Goal: Task Accomplishment & Management: Manage account settings

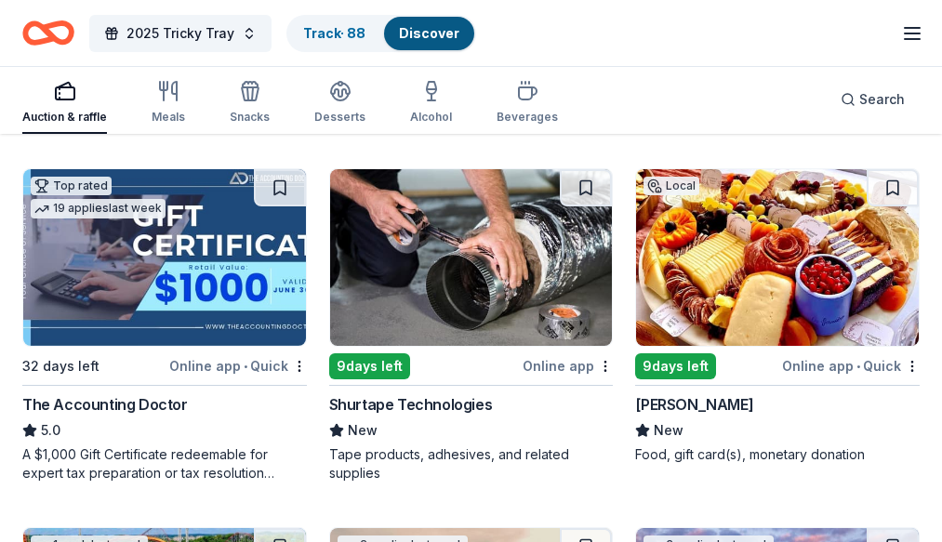
scroll to position [780, 0]
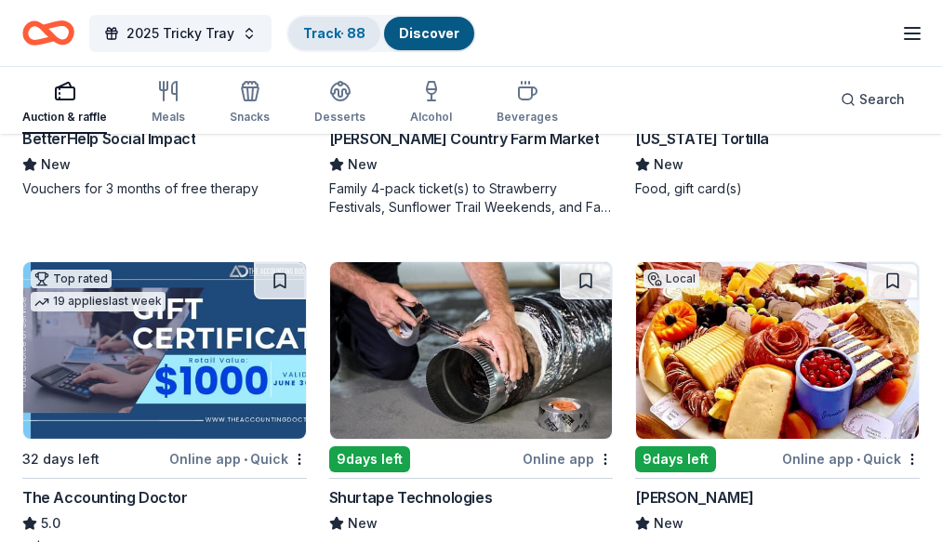
click at [334, 31] on link "Track · 88" at bounding box center [334, 33] width 62 height 16
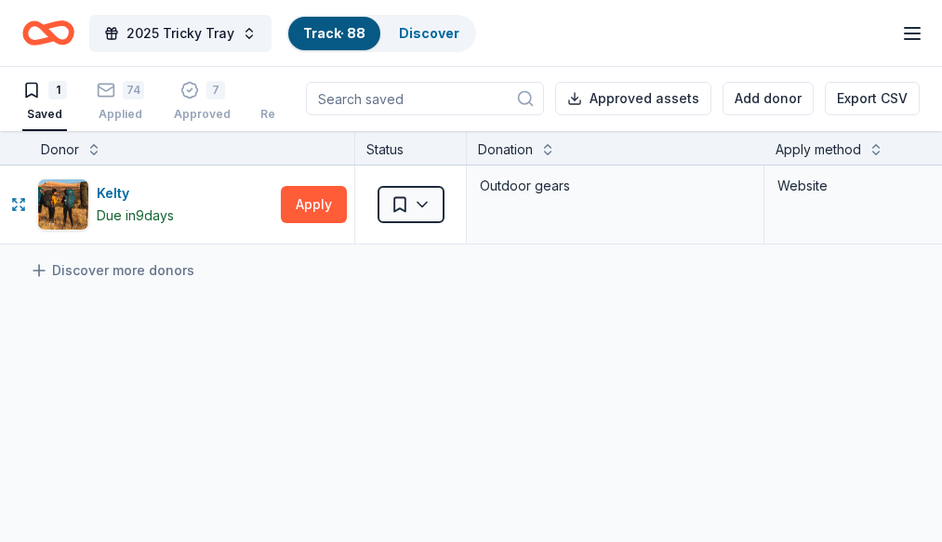
click at [397, 194] on html "2025 Tricky Tray Track · 88 Discover Earn Rewards 1 Saved 74 Applied 7 Approved…" at bounding box center [471, 270] width 942 height 542
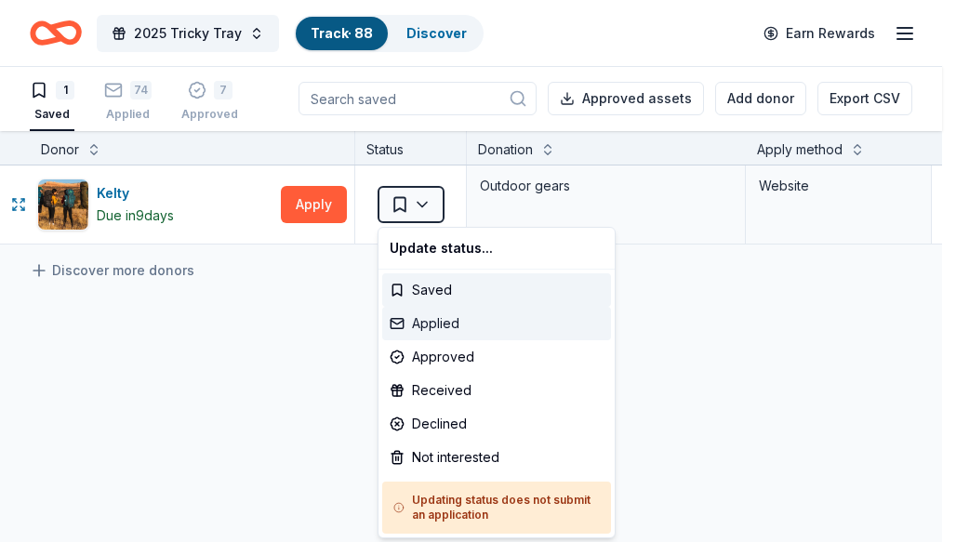
click at [437, 319] on div "Applied" at bounding box center [496, 323] width 229 height 33
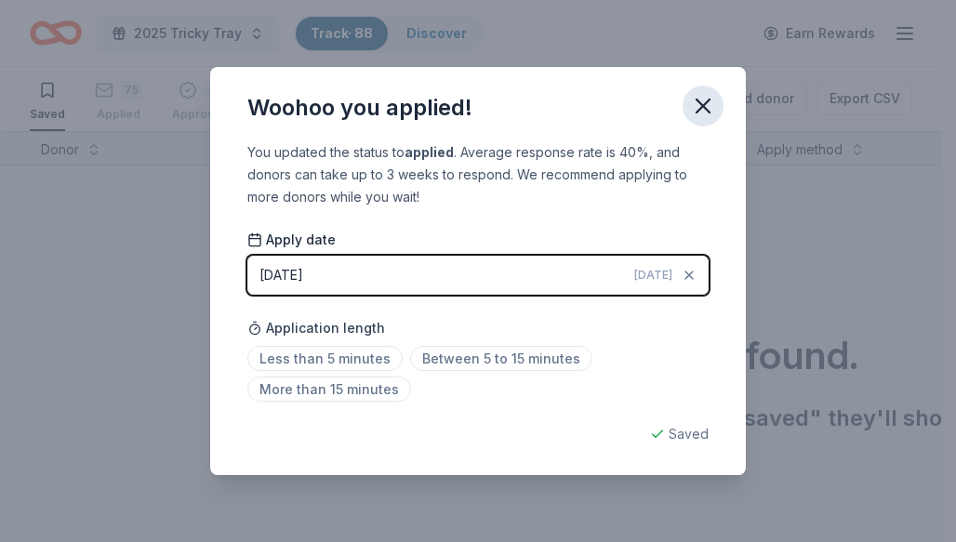
drag, startPoint x: 713, startPoint y: 113, endPoint x: 712, endPoint y: 103, distance: 9.3
click at [713, 104] on icon "button" at bounding box center [703, 106] width 26 height 26
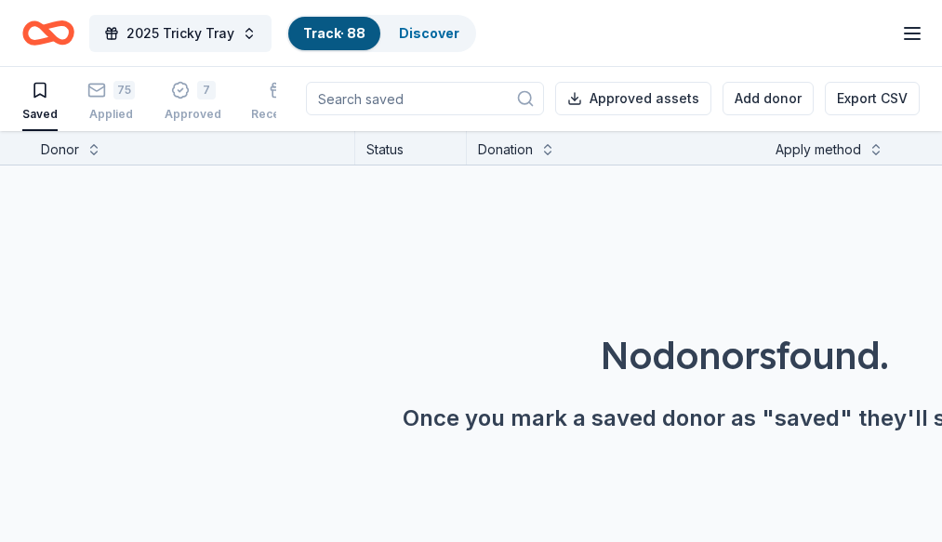
click at [46, 116] on div "Saved" at bounding box center [39, 114] width 35 height 15
click at [121, 86] on div "75" at bounding box center [123, 81] width 21 height 19
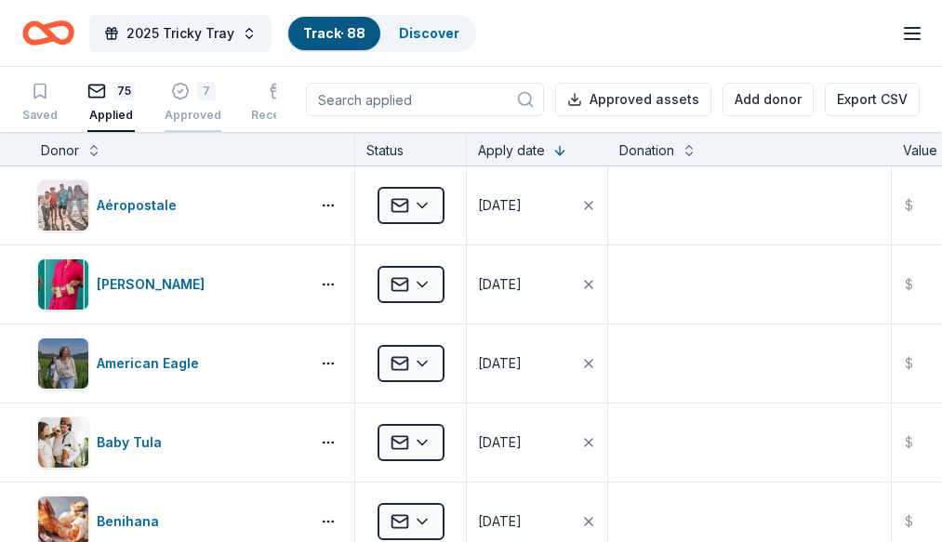
click at [177, 90] on icon "button" at bounding box center [180, 91] width 19 height 19
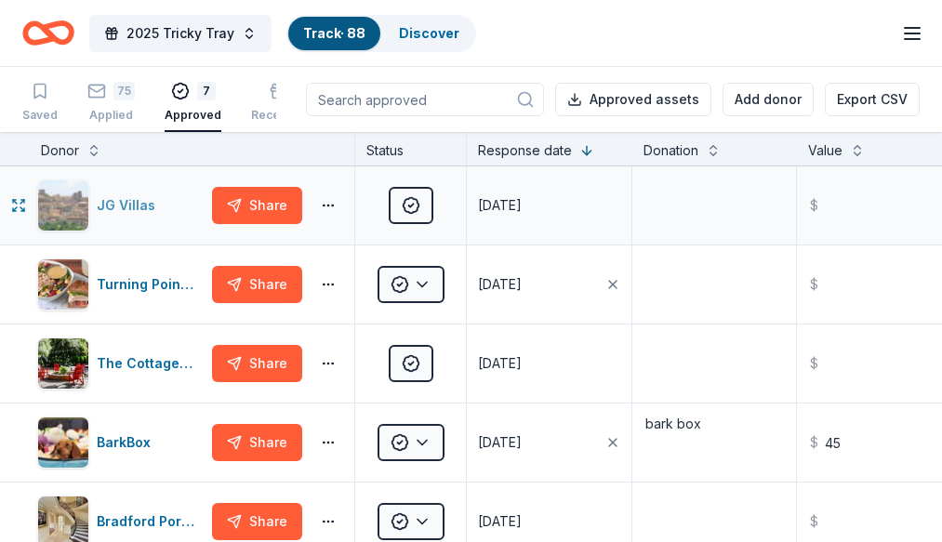
click at [144, 217] on div "JG Villas" at bounding box center [130, 205] width 66 height 22
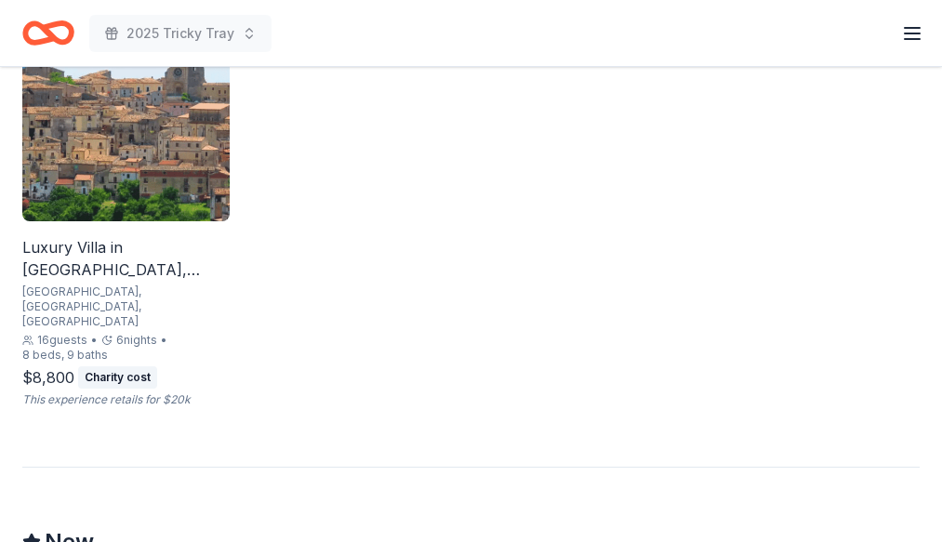
scroll to position [1209, 0]
